Goal: Transaction & Acquisition: Purchase product/service

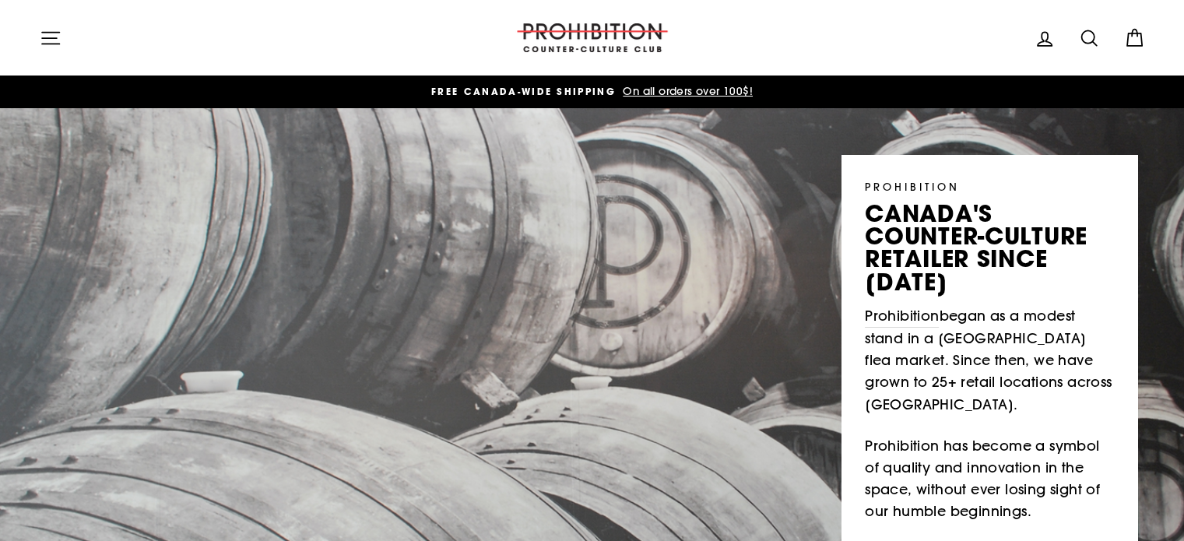
click at [47, 36] on icon "button" at bounding box center [51, 38] width 22 height 22
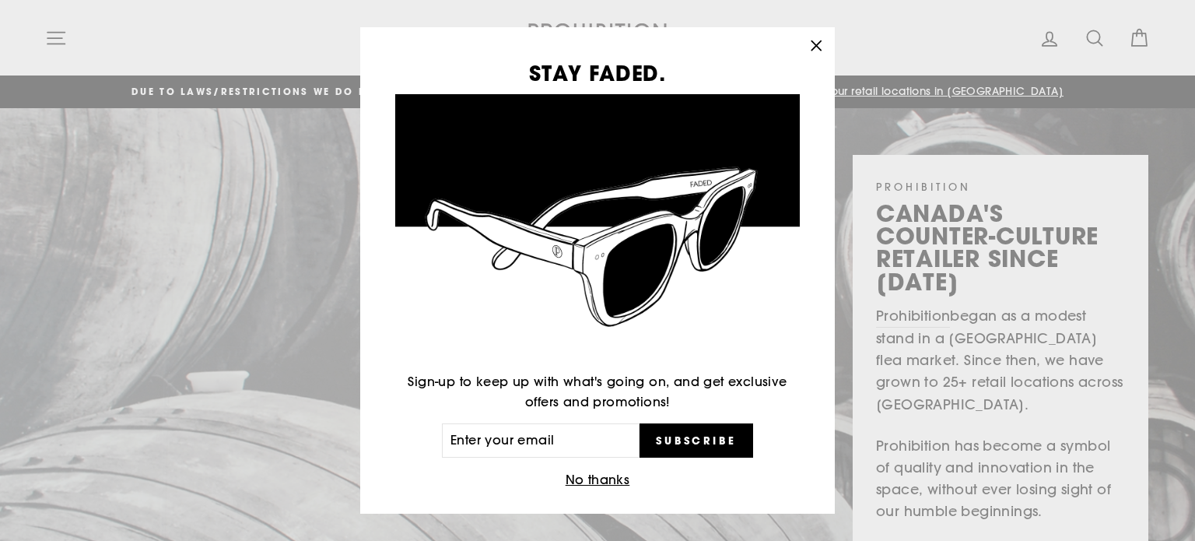
click at [823, 43] on icon "button" at bounding box center [817, 46] width 22 height 22
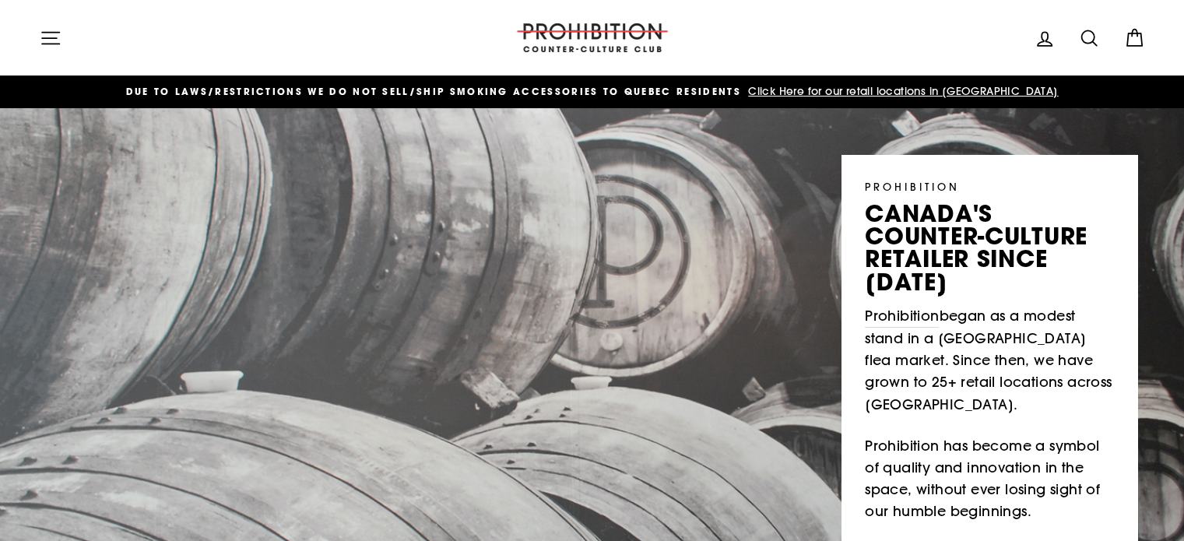
click at [44, 47] on icon "button" at bounding box center [51, 38] width 22 height 22
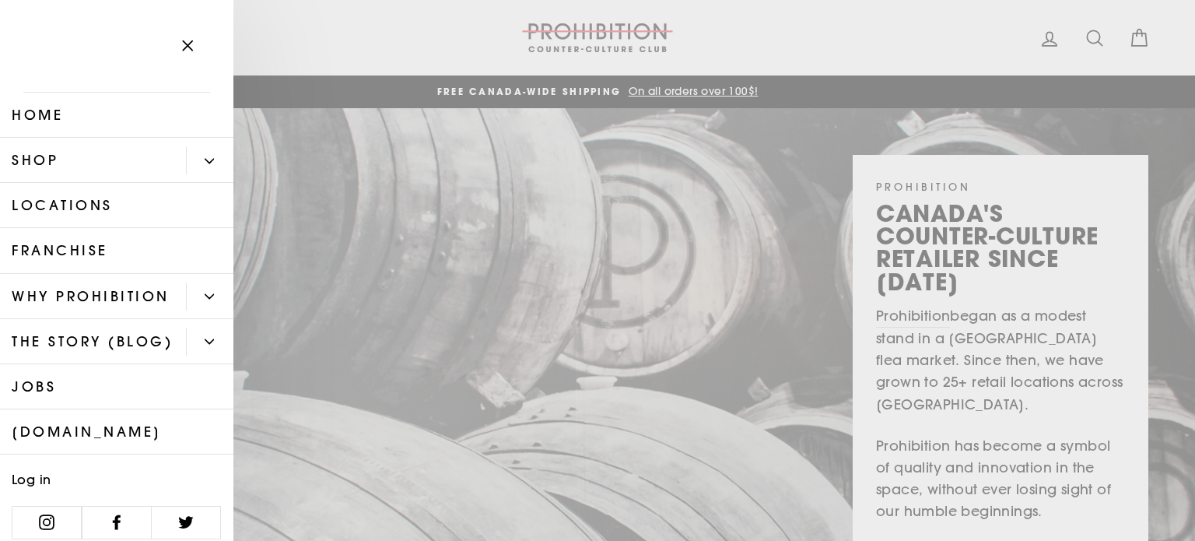
click at [193, 167] on button "Primary" at bounding box center [209, 160] width 47 height 27
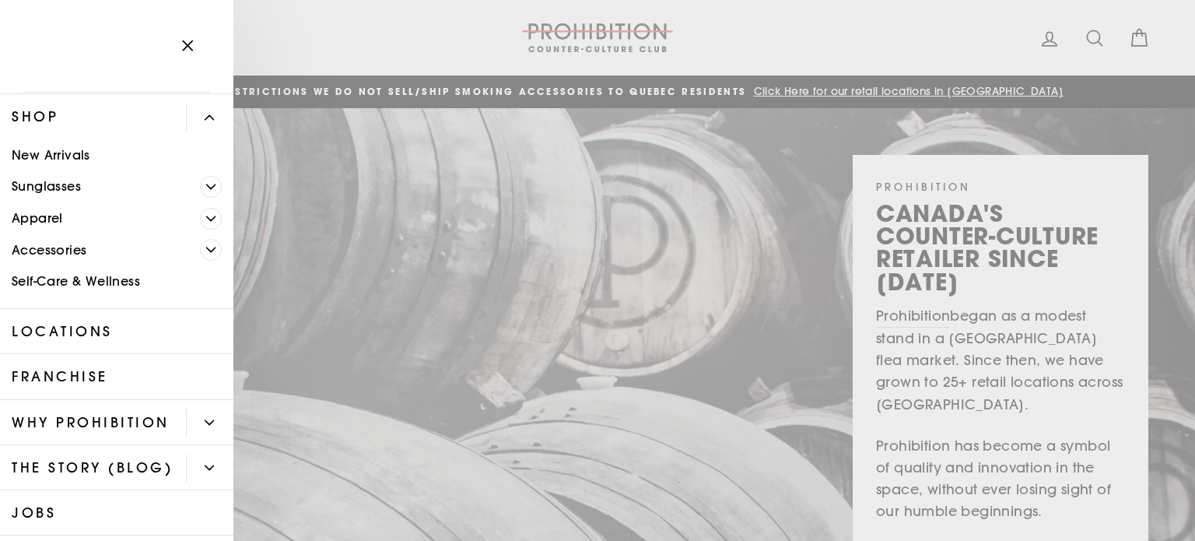
scroll to position [45, 0]
click at [207, 247] on icon "Primary" at bounding box center [211, 249] width 9 height 4
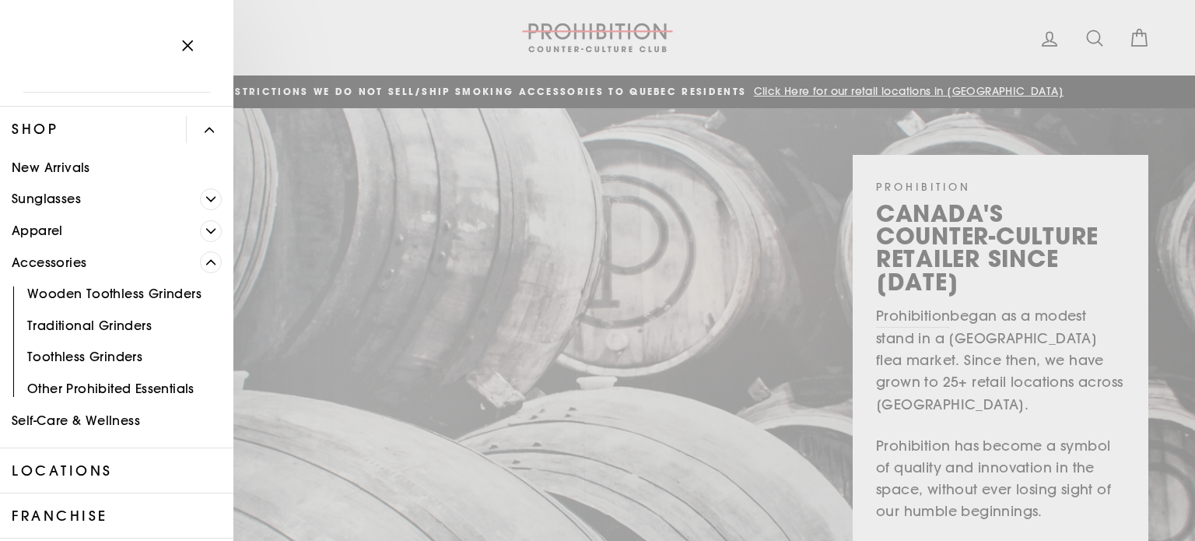
scroll to position [0, 0]
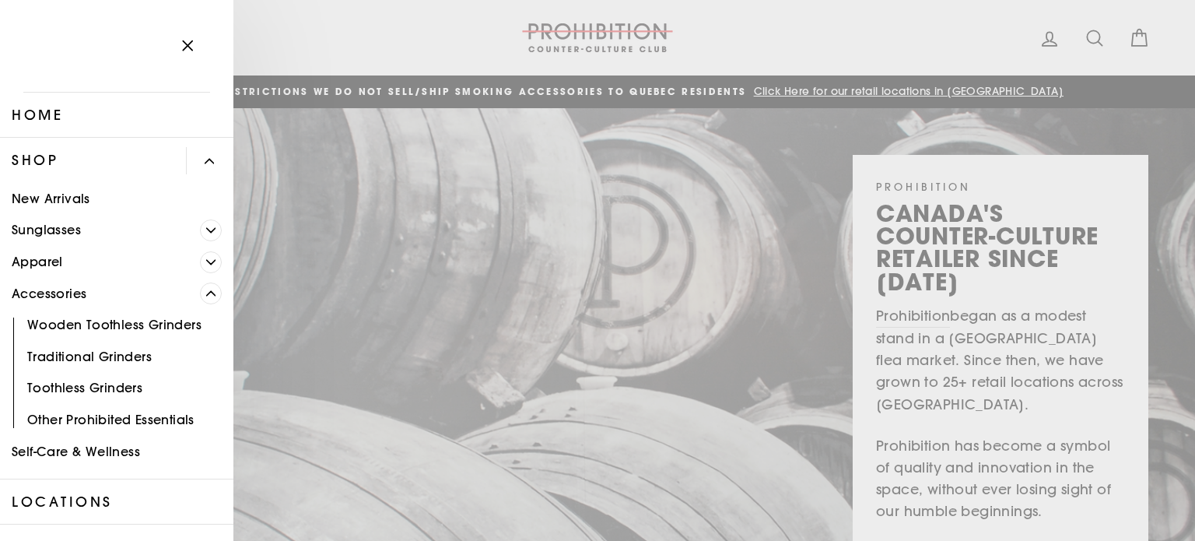
click at [84, 196] on link "New Arrivals" at bounding box center [116, 199] width 233 height 32
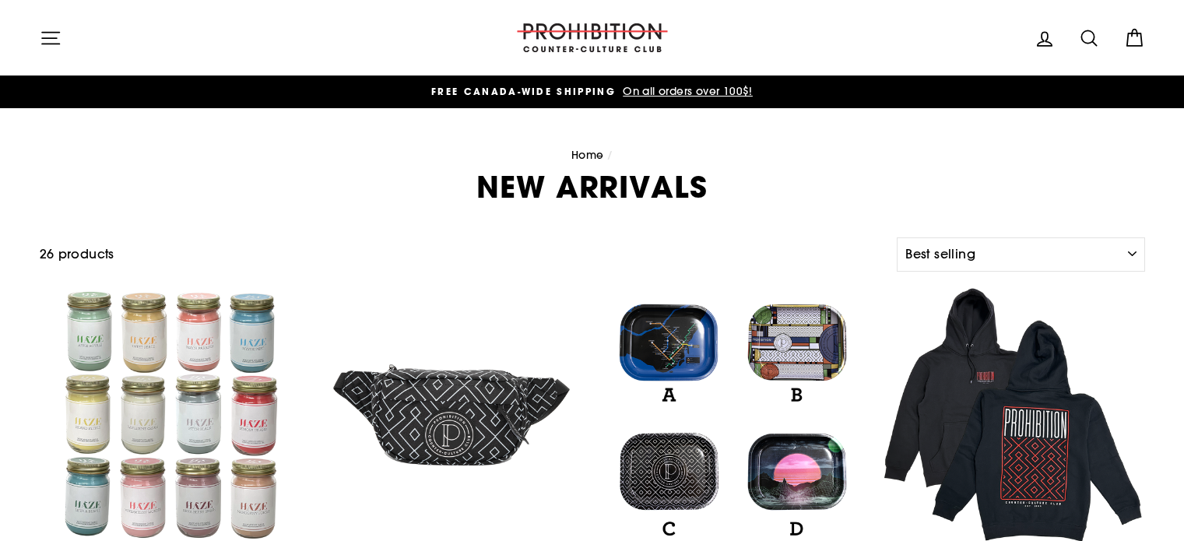
select select "best-selling"
click at [594, 156] on link "Home" at bounding box center [587, 155] width 33 height 14
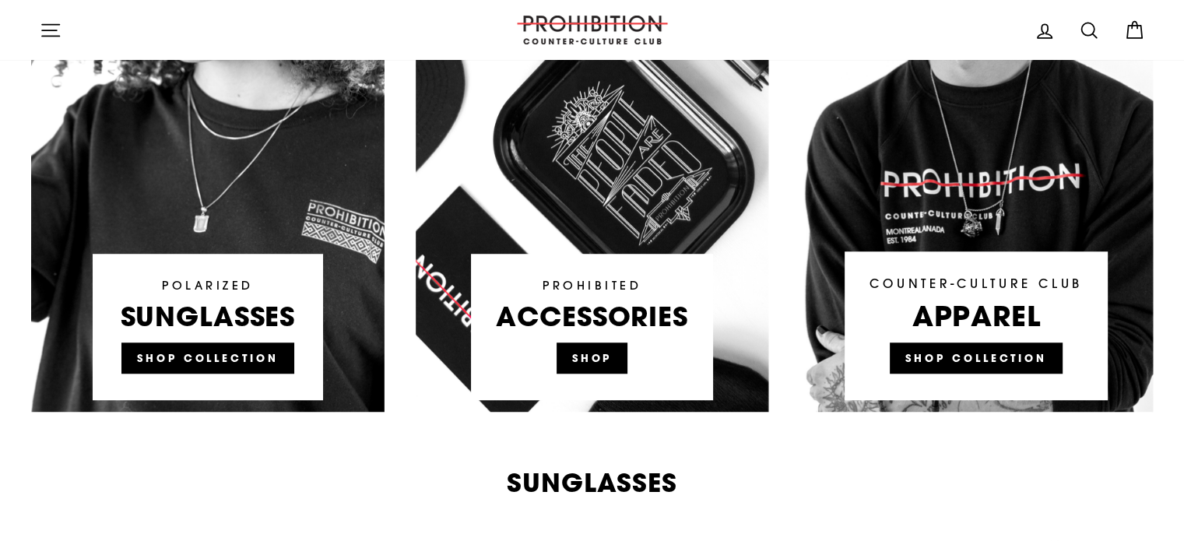
scroll to position [1096, 0]
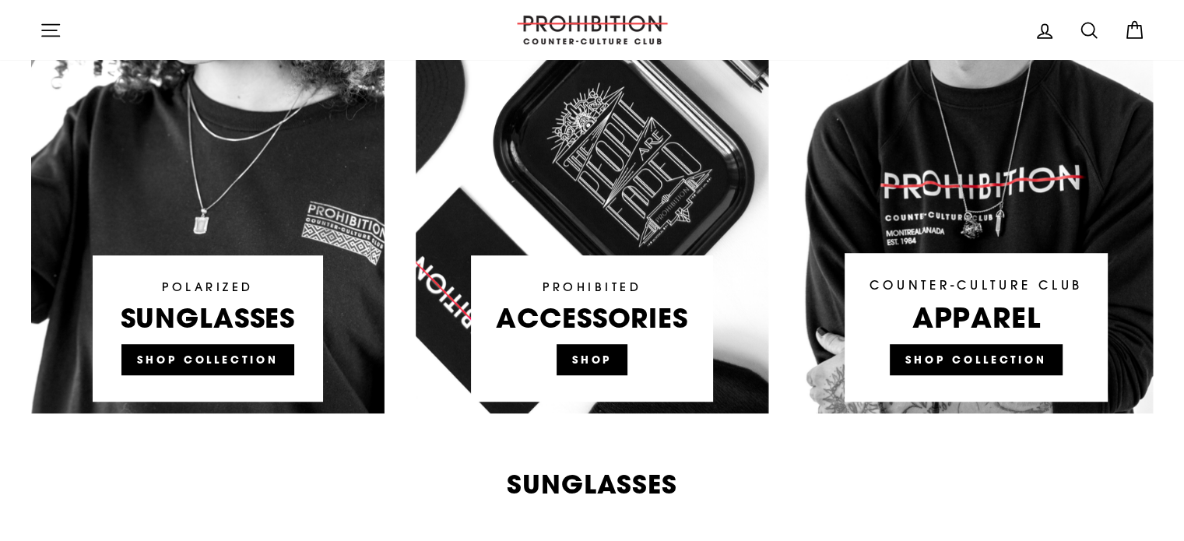
click at [660, 195] on link at bounding box center [592, 117] width 353 height 591
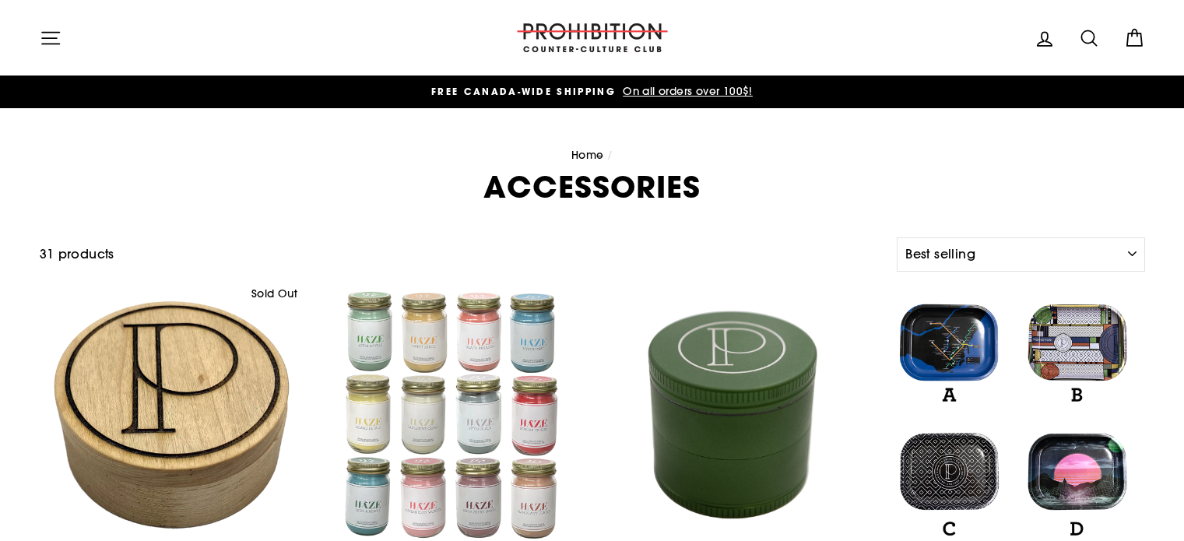
select select "best-selling"
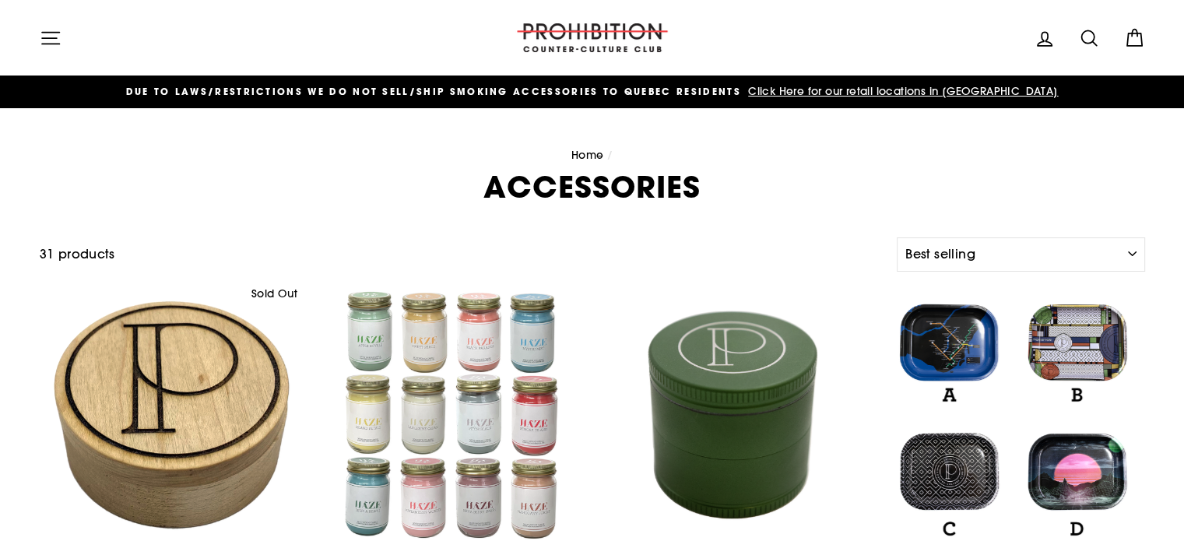
click at [1092, 40] on icon at bounding box center [1089, 38] width 22 height 22
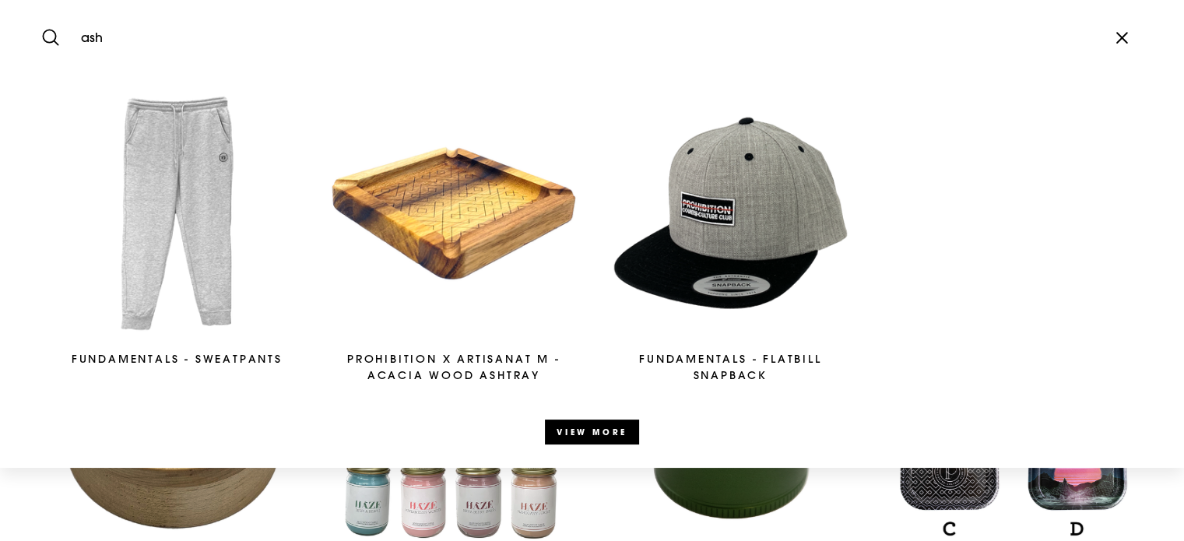
type input "ash"
